Goal: Information Seeking & Learning: Find specific fact

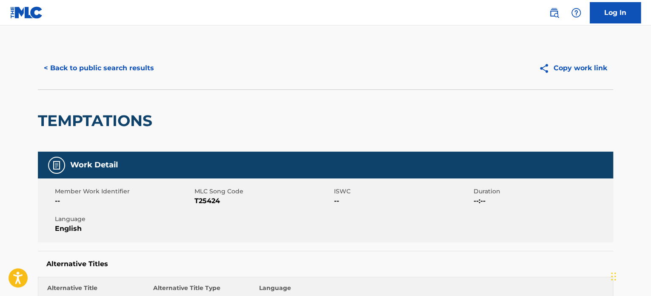
click at [117, 63] on button "< Back to public search results" at bounding box center [99, 67] width 122 height 21
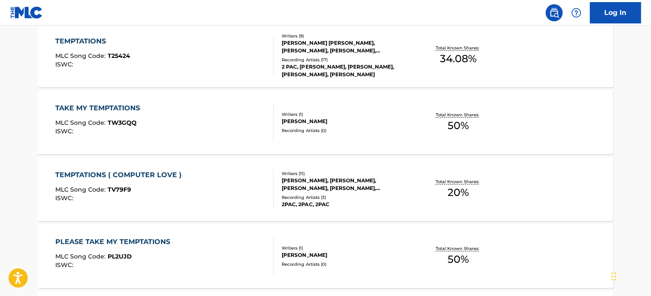
scroll to position [102, 0]
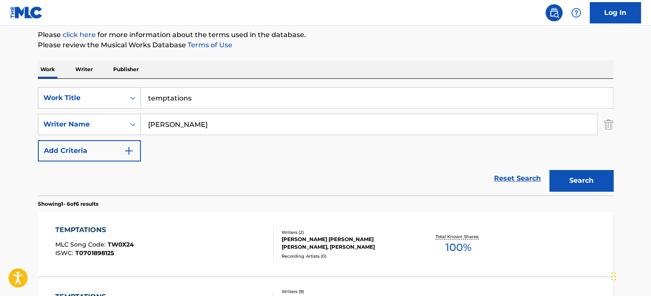
drag, startPoint x: 235, startPoint y: 91, endPoint x: 78, endPoint y: 80, distance: 157.3
click at [78, 80] on div "SearchWithCriteriaa4fbca95-1046-482b-af4f-f4e4c7a93e5f Work Title temptations S…" at bounding box center [325, 137] width 575 height 117
type input "weltita"
click at [38, 140] on button "Add Criteria" at bounding box center [89, 150] width 103 height 21
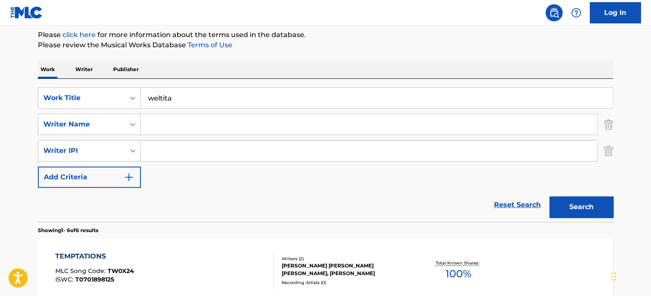
click at [609, 127] on img "Search Form" at bounding box center [607, 124] width 9 height 21
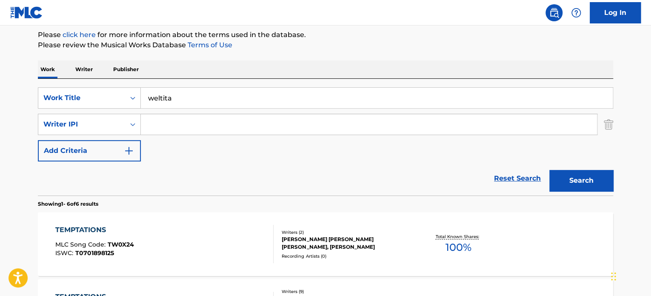
click at [609, 127] on img "Search Form" at bounding box center [607, 124] width 9 height 21
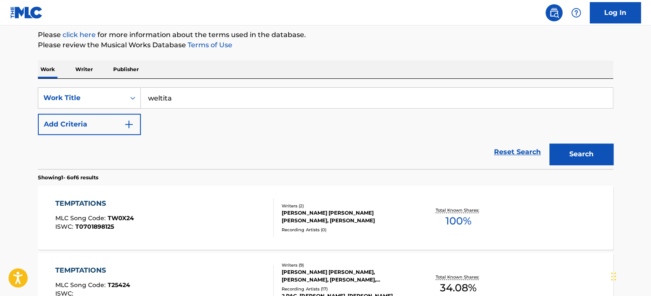
click at [604, 159] on button "Search" at bounding box center [581, 153] width 64 height 21
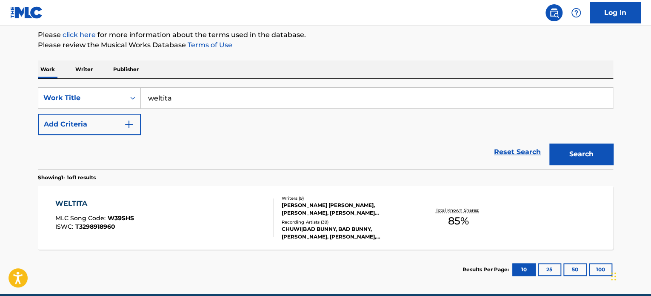
click at [330, 208] on div "[PERSON_NAME] [PERSON_NAME], [PERSON_NAME], [PERSON_NAME] [PERSON_NAME], [PERSO…" at bounding box center [346, 208] width 128 height 15
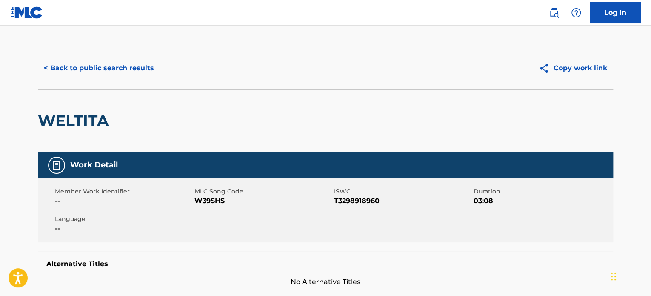
click at [114, 70] on button "< Back to public search results" at bounding box center [99, 67] width 122 height 21
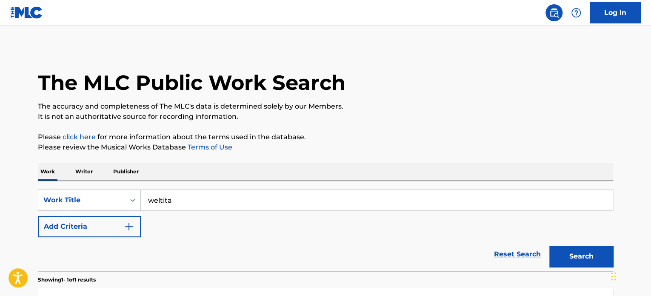
scroll to position [102, 0]
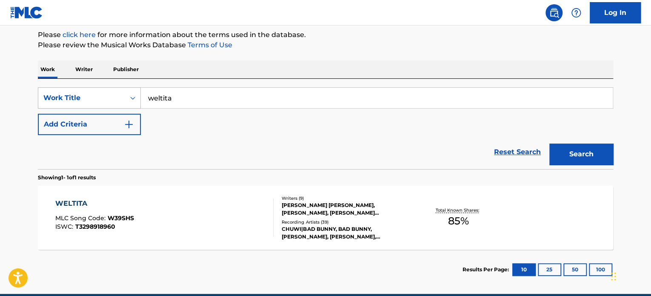
drag, startPoint x: 206, startPoint y: 96, endPoint x: 114, endPoint y: 89, distance: 92.6
click at [114, 89] on div "SearchWithCriteriaa4fbca95-1046-482b-af4f-f4e4c7a93e5f Work Title weltita" at bounding box center [325, 97] width 575 height 21
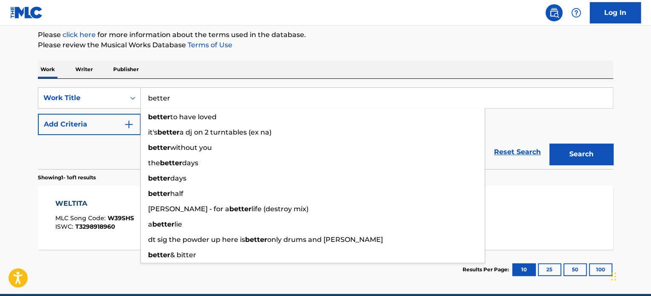
type input "better"
click at [118, 120] on button "Add Criteria" at bounding box center [89, 124] width 103 height 21
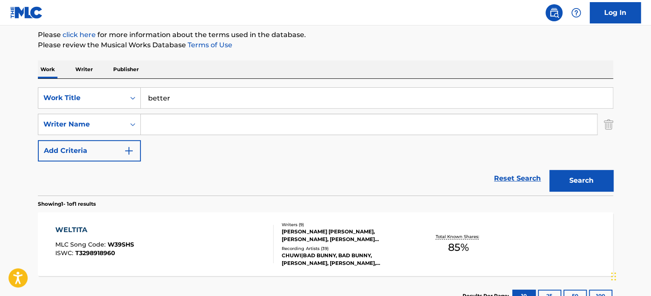
click at [177, 125] on input "Search Form" at bounding box center [369, 124] width 456 height 20
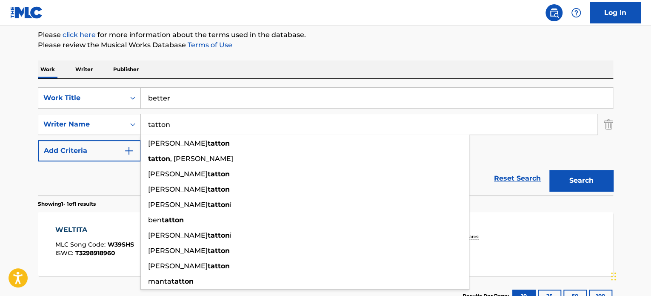
type input "tatton"
click at [582, 168] on div "Search" at bounding box center [579, 178] width 68 height 34
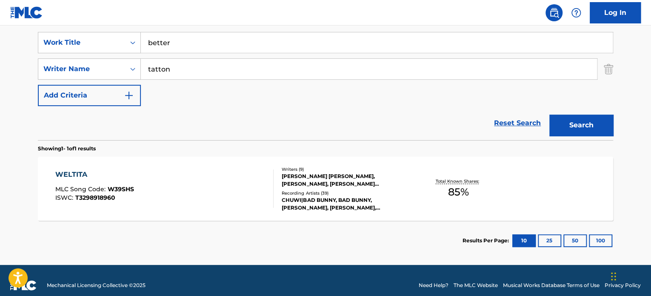
scroll to position [167, 0]
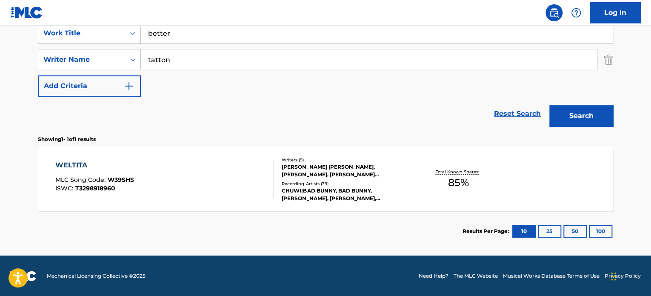
click at [607, 119] on button "Search" at bounding box center [581, 115] width 64 height 21
